Goal: Information Seeking & Learning: Learn about a topic

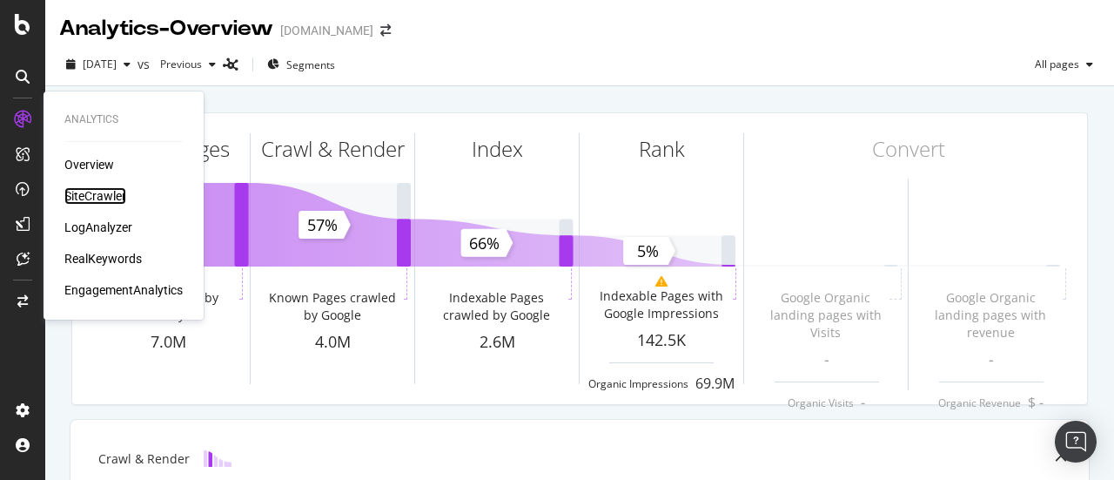
click at [82, 196] on div "SiteCrawler" at bounding box center [95, 195] width 62 height 17
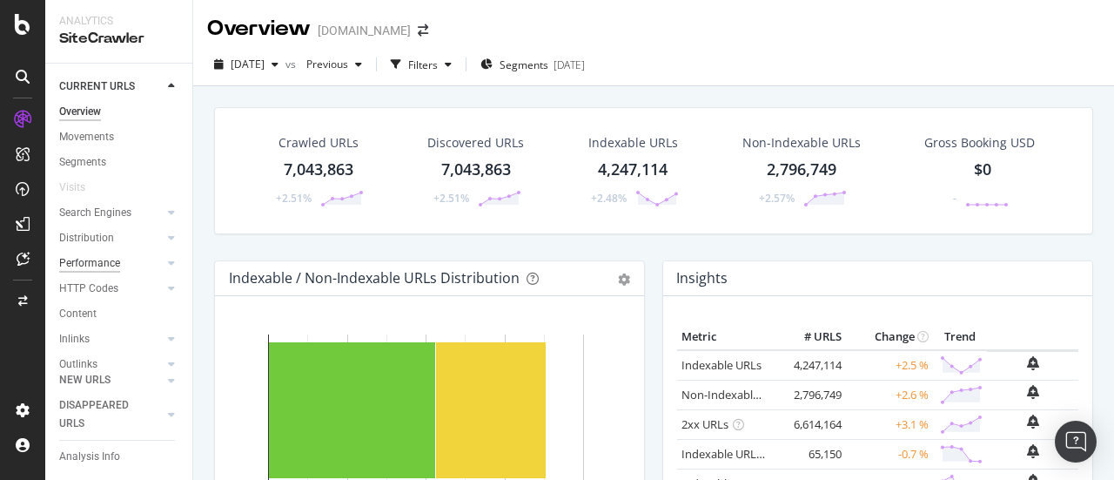
click at [118, 265] on div "Performance" at bounding box center [89, 263] width 61 height 18
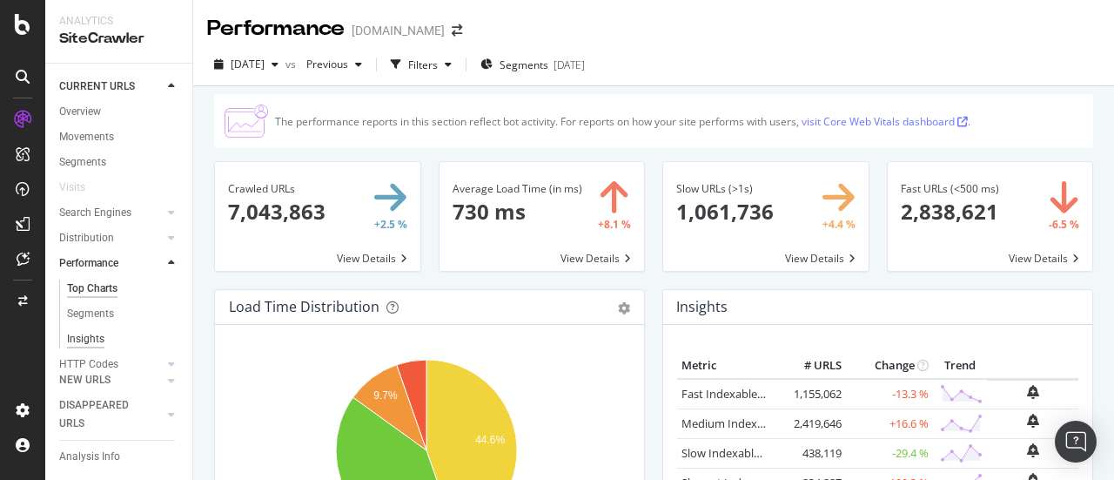
click at [93, 344] on div "Insights" at bounding box center [85, 339] width 37 height 18
